Goal: Information Seeking & Learning: Check status

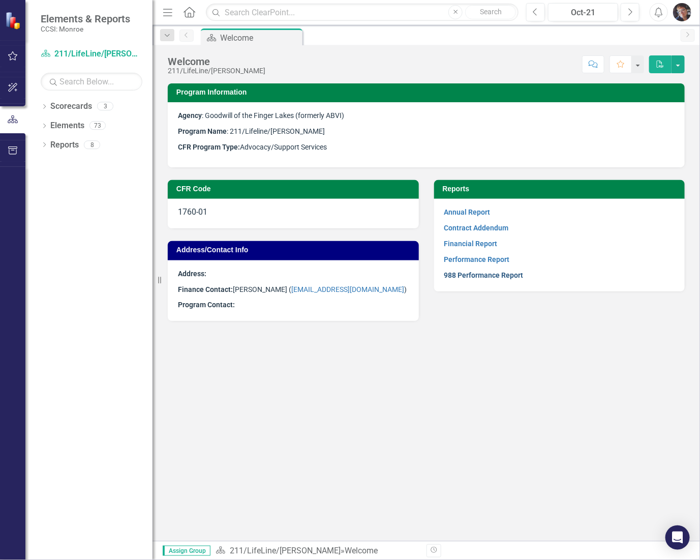
click at [484, 275] on link "988 Performance Report" at bounding box center [483, 275] width 79 height 8
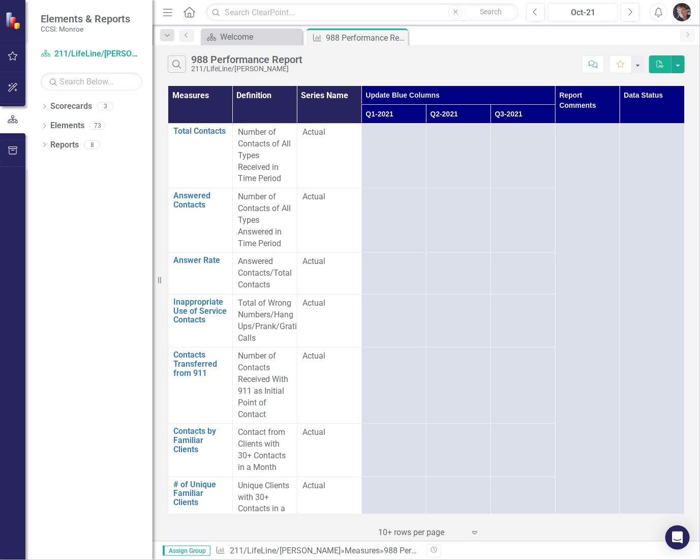
click at [595, 5] on button "Oct-21" at bounding box center [583, 12] width 70 height 18
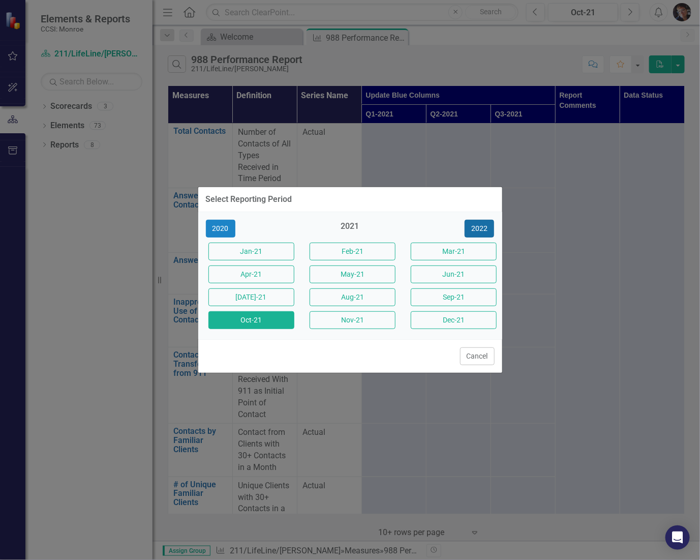
click at [479, 222] on button "2022" at bounding box center [479, 229] width 29 height 18
click at [479, 222] on button "2023" at bounding box center [479, 229] width 29 height 18
click at [484, 222] on button "2024" at bounding box center [479, 229] width 29 height 18
click at [484, 222] on button "2025" at bounding box center [479, 229] width 29 height 18
click at [344, 225] on div "2025" at bounding box center [350, 229] width 86 height 17
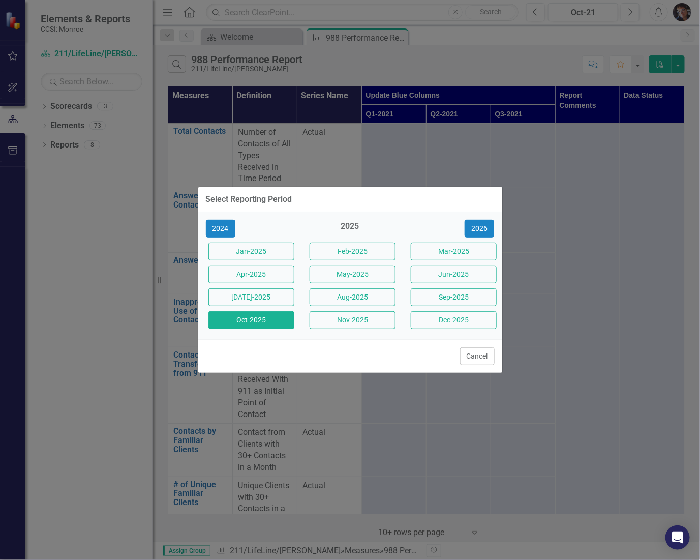
click at [249, 314] on button "Oct-2025" at bounding box center [251, 320] width 86 height 18
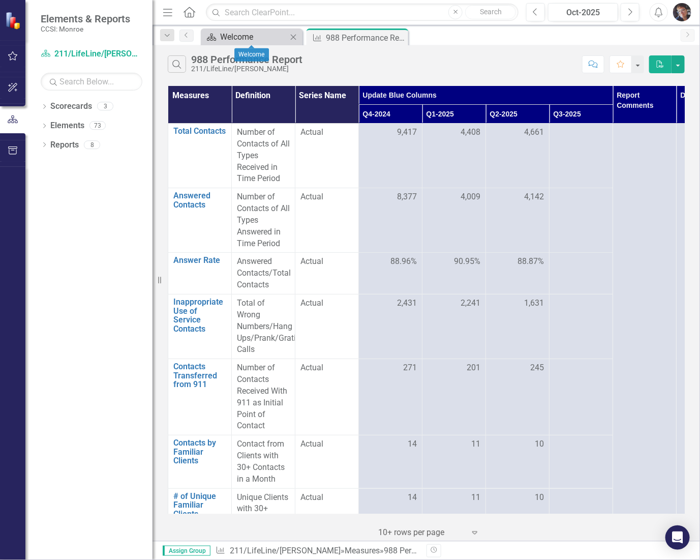
click at [254, 40] on div "Welcome" at bounding box center [253, 37] width 67 height 13
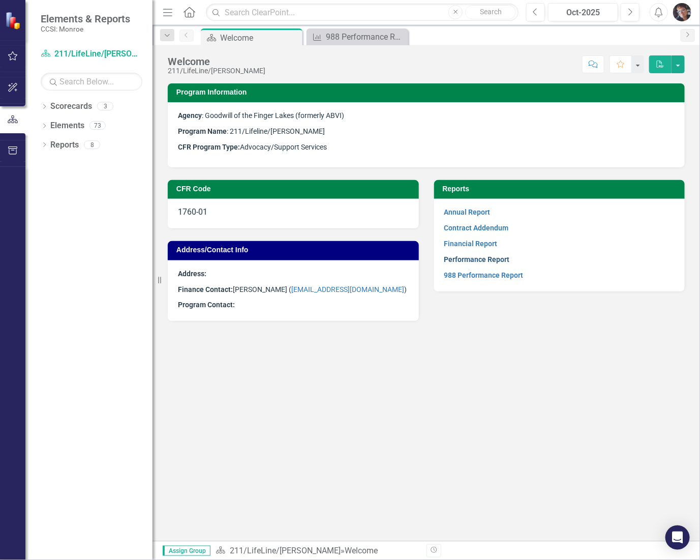
click at [468, 260] on link "Performance Report" at bounding box center [477, 259] width 66 height 8
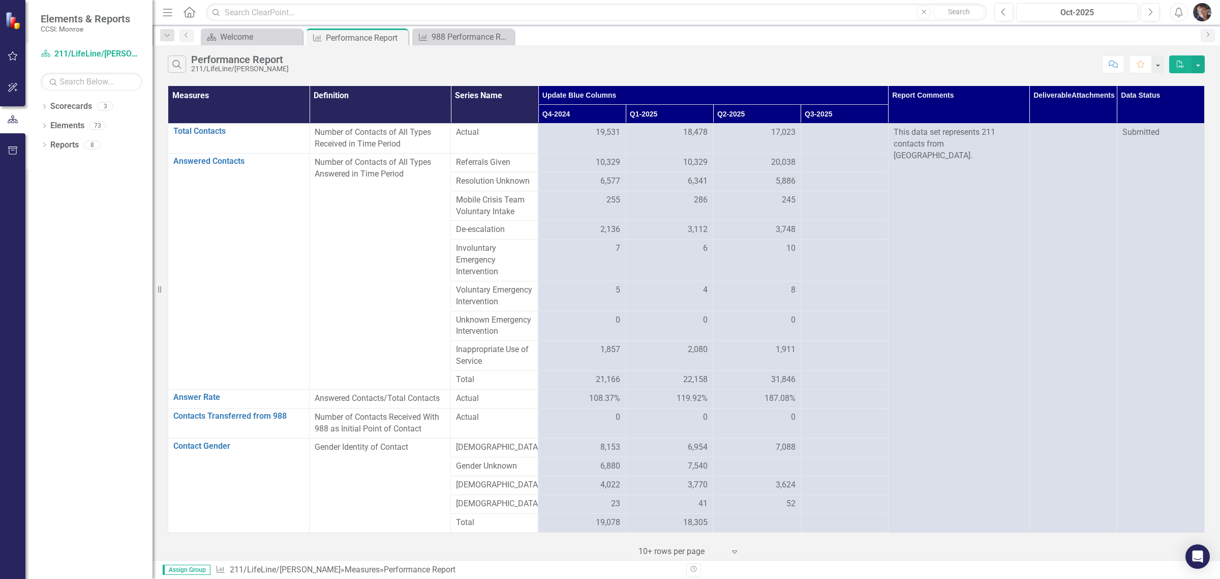
click at [700, 117] on th "Q3-2025" at bounding box center [844, 114] width 87 height 19
click at [700, 111] on th "Q3-2025 Sort Ascending" at bounding box center [844, 114] width 87 height 19
click at [700, 112] on th "Q3-2025 Sort Descending" at bounding box center [844, 114] width 87 height 19
click at [700, 113] on th "Q2-2025" at bounding box center [756, 114] width 87 height 19
click at [700, 113] on th "Q2-2025 Sort Ascending" at bounding box center [756, 114] width 87 height 19
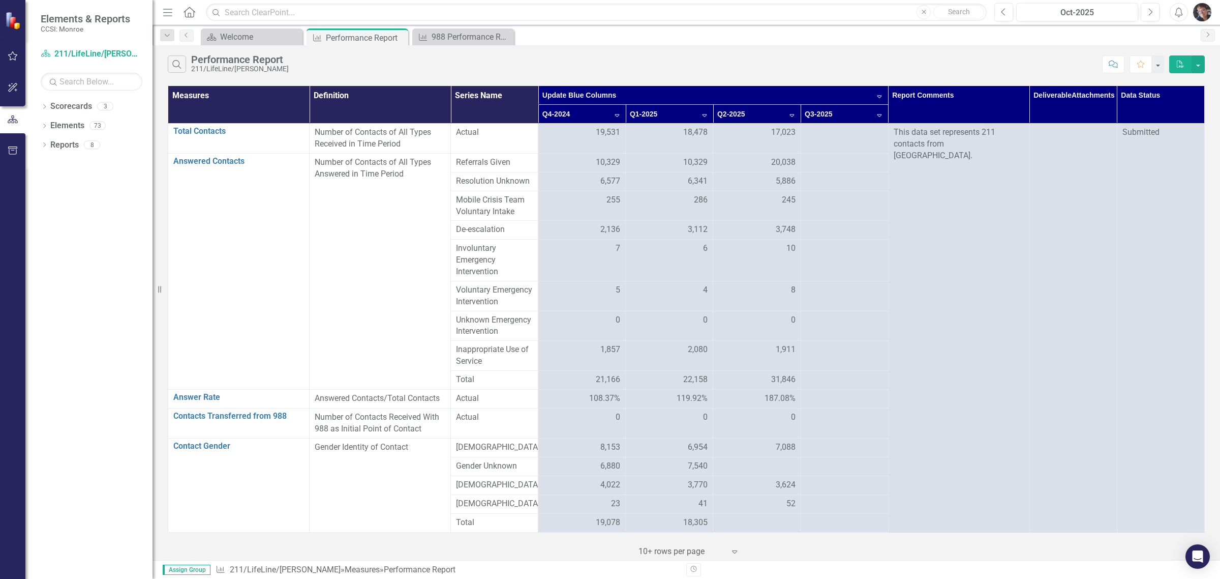
click at [700, 113] on th "Q2-2025 Sort Descending" at bounding box center [756, 114] width 87 height 19
click at [239, 42] on div "Welcome" at bounding box center [253, 37] width 67 height 13
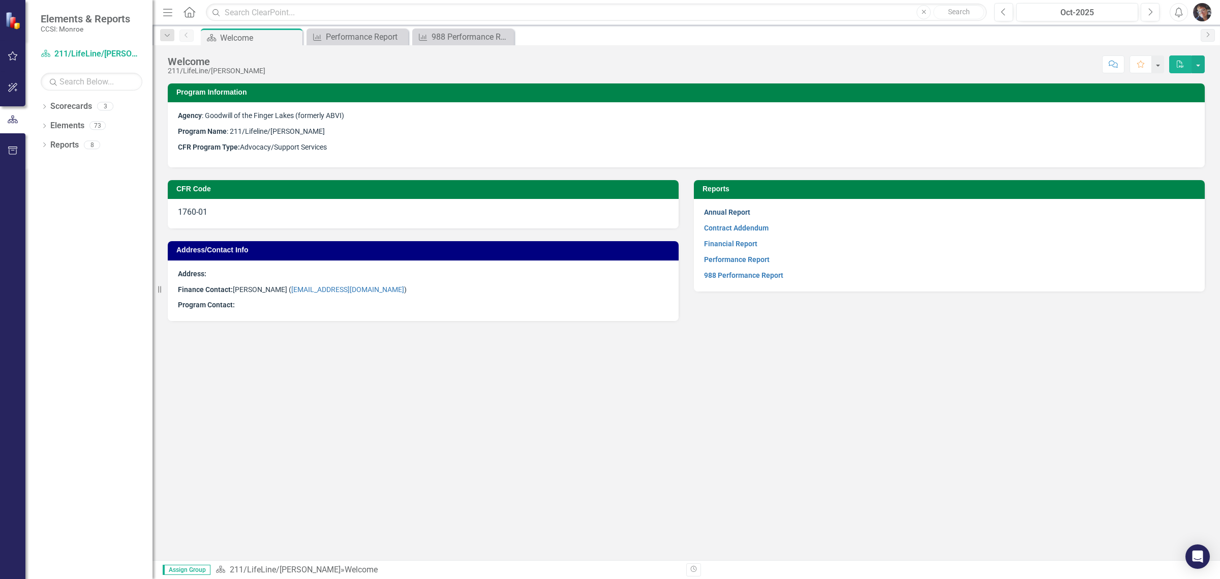
click at [700, 213] on link "Annual Report" at bounding box center [727, 212] width 46 height 8
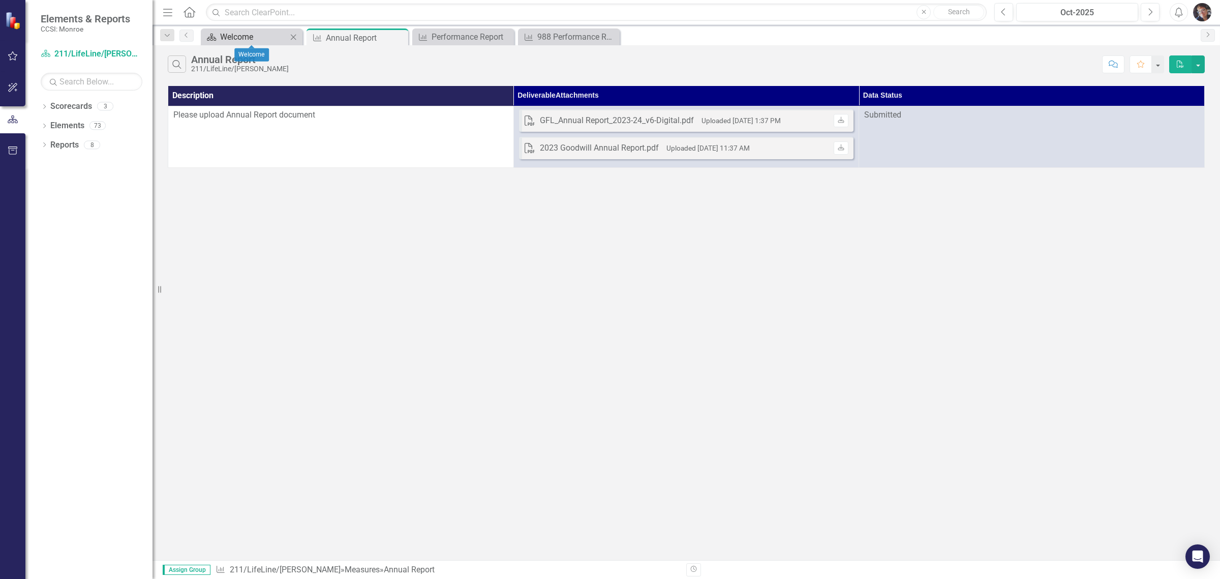
click at [230, 39] on div "Welcome" at bounding box center [253, 37] width 67 height 13
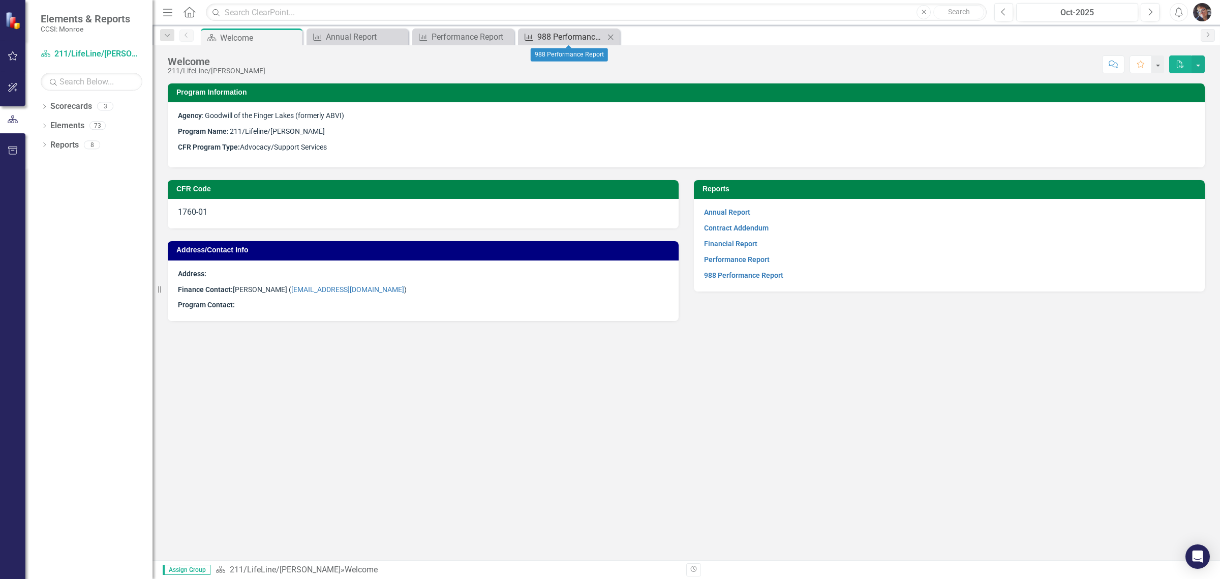
click at [586, 36] on div "988 Performance Report" at bounding box center [570, 37] width 67 height 13
